Goal: Task Accomplishment & Management: Manage account settings

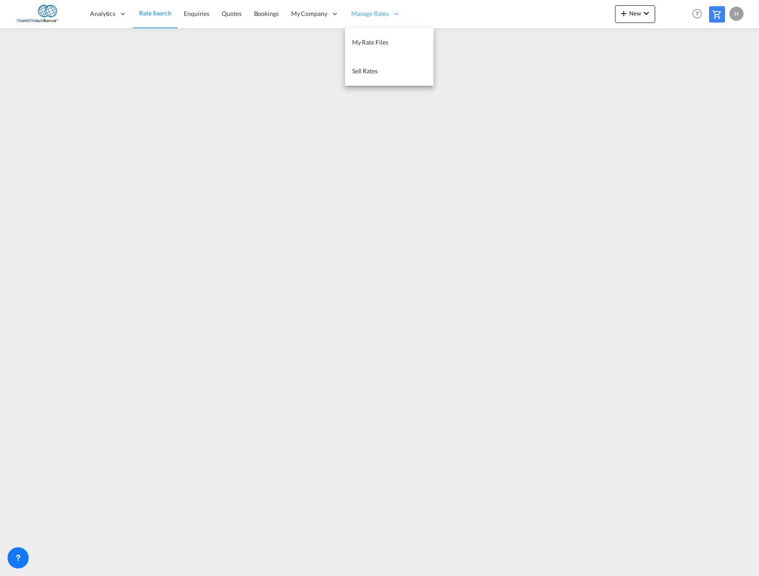
click at [367, 15] on span "Manage Rates" at bounding box center [370, 13] width 38 height 9
click at [367, 39] on span "My Rate Files" at bounding box center [370, 42] width 36 height 8
click at [147, 20] on link "Rate Search" at bounding box center [155, 14] width 44 height 29
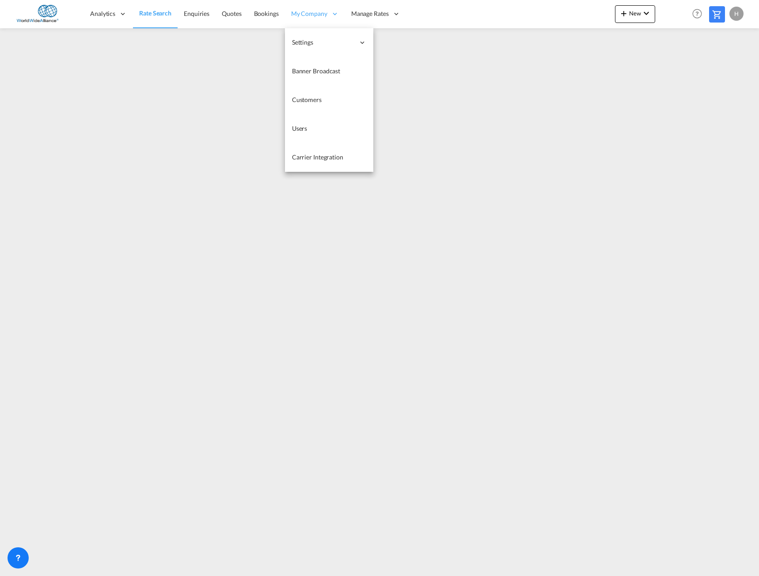
click at [308, 8] on div "My Company" at bounding box center [315, 14] width 60 height 29
drag, startPoint x: 301, startPoint y: 132, endPoint x: 296, endPoint y: 120, distance: 13.9
click at [301, 132] on span "Users" at bounding box center [299, 128] width 15 height 9
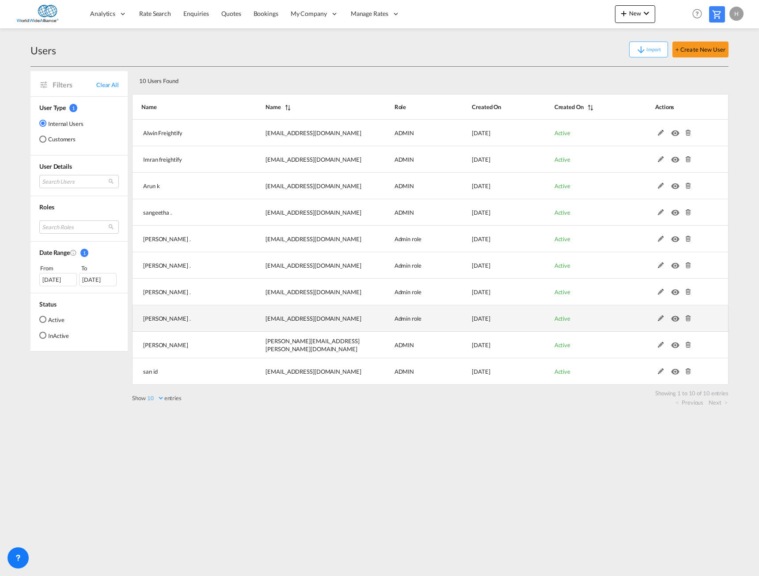
click at [662, 318] on md-icon at bounding box center [660, 318] width 11 height 6
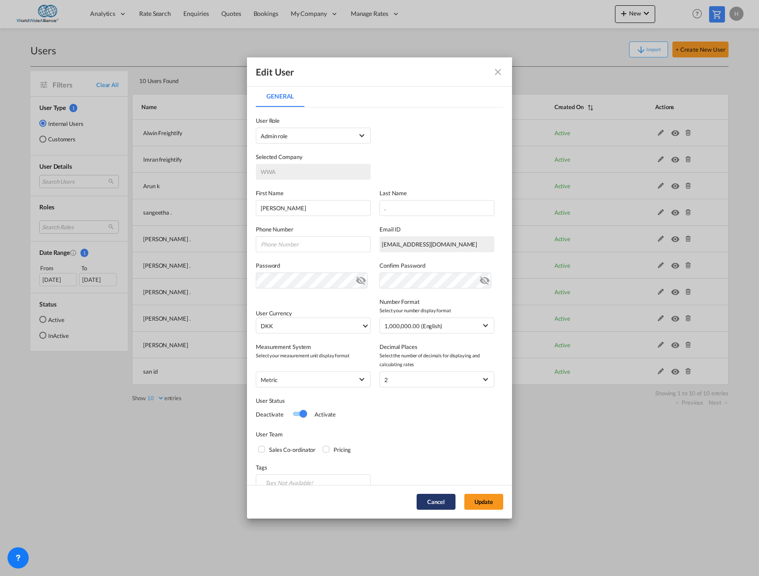
click at [427, 504] on button "Cancel" at bounding box center [435, 502] width 39 height 16
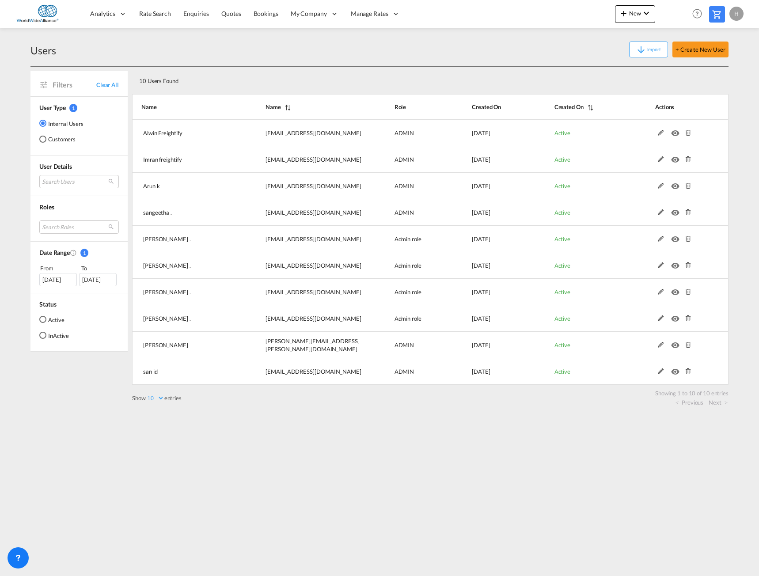
click at [741, 64] on md-content "Analytics Reports Dashboard Rate Search Enquiries Quotes Bookings" at bounding box center [379, 288] width 759 height 576
click at [540, 53] on div "Import + Create New User" at bounding box center [392, 50] width 672 height 16
